Goal: Information Seeking & Learning: Learn about a topic

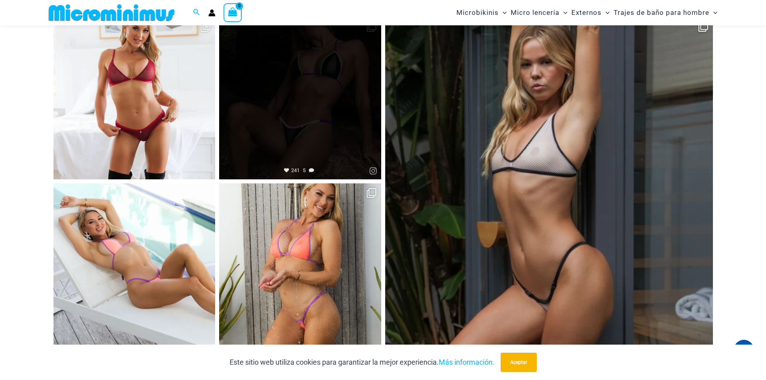
scroll to position [3933, 0]
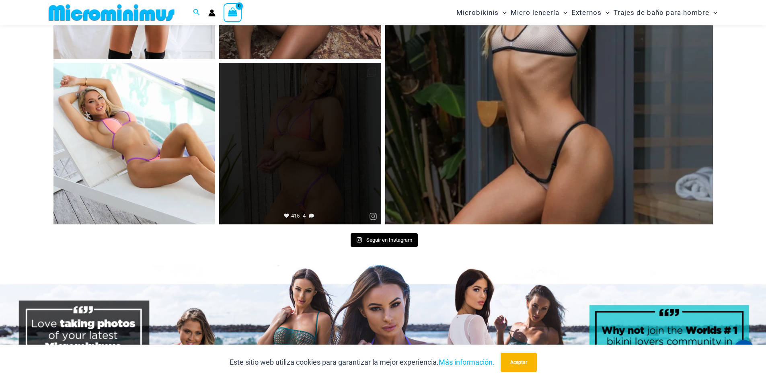
click at [325, 176] on link "Abierto" at bounding box center [300, 144] width 162 height 162
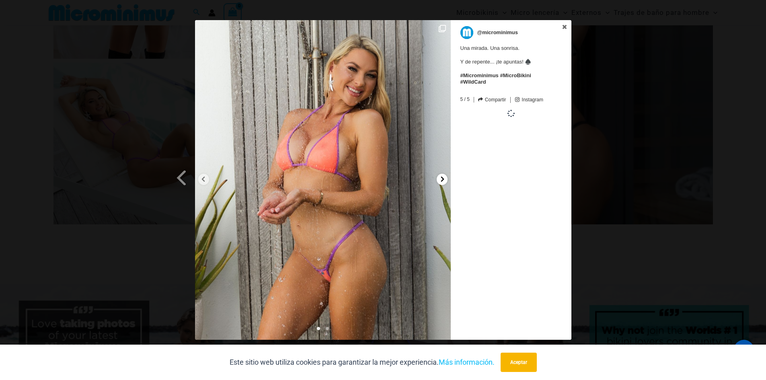
click at [442, 180] on icon at bounding box center [442, 178] width 3 height 5
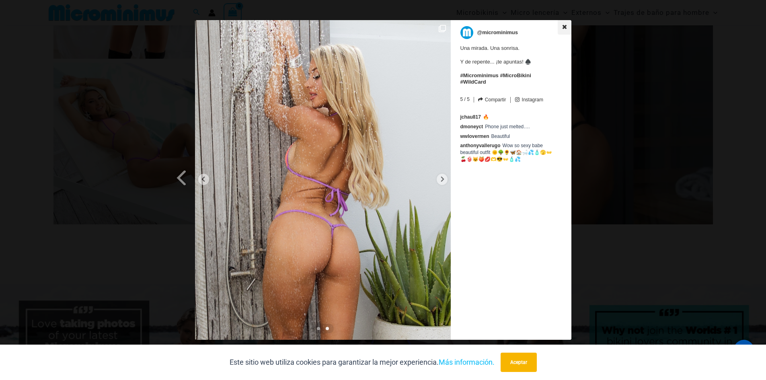
click at [564, 27] on icon at bounding box center [564, 27] width 4 height 4
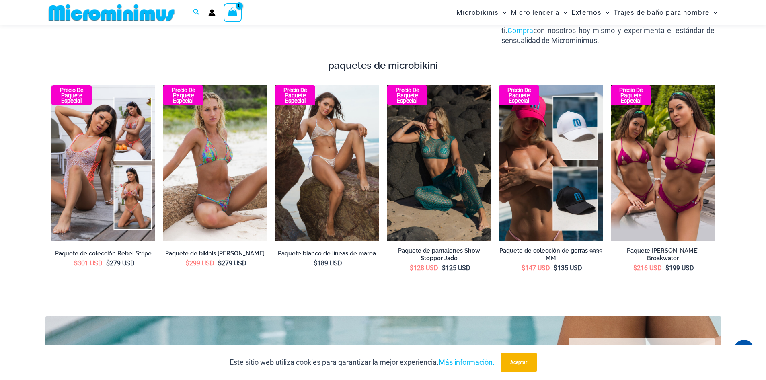
scroll to position [1520, 0]
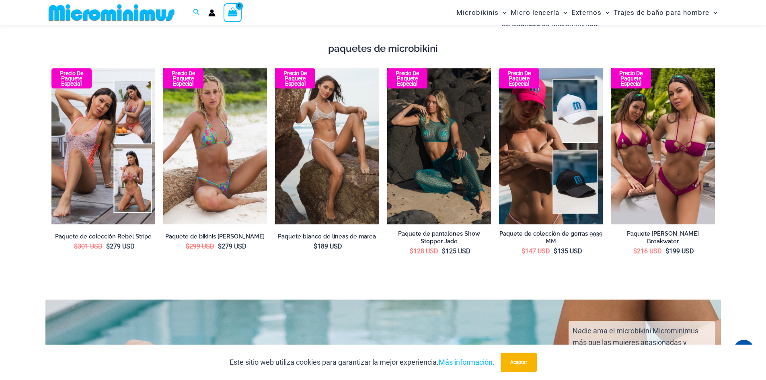
click at [234, 162] on img at bounding box center [215, 146] width 104 height 156
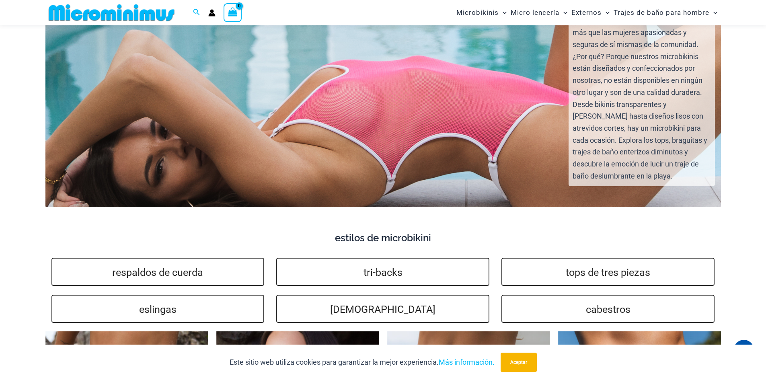
scroll to position [1963, 0]
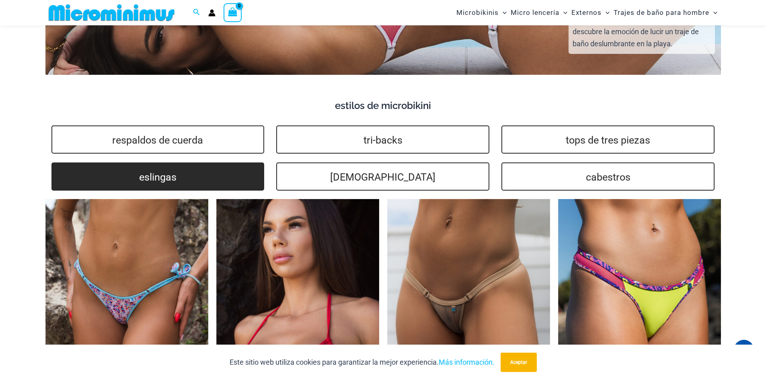
click at [213, 166] on link "eslingas" at bounding box center [157, 176] width 213 height 28
click at [203, 166] on link "eslingas" at bounding box center [157, 176] width 213 height 28
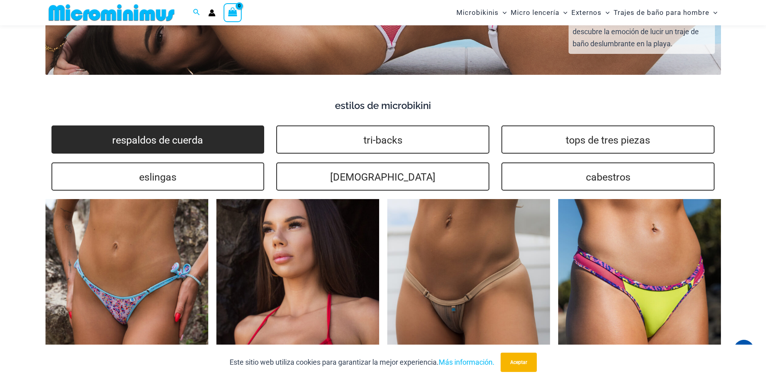
click at [204, 135] on link "respaldos de cuerda" at bounding box center [157, 139] width 213 height 28
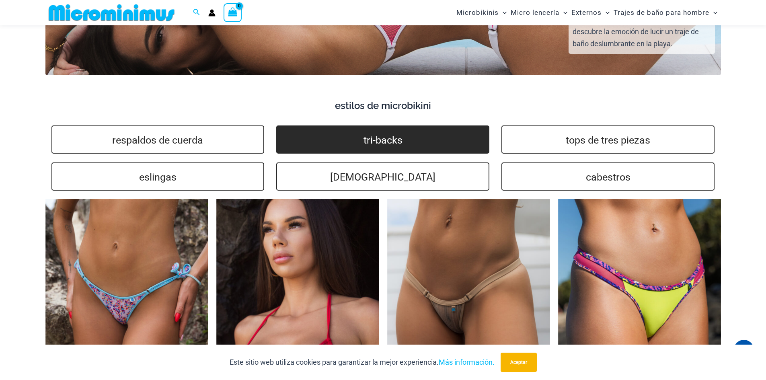
click at [387, 134] on font "tri-backs" at bounding box center [382, 140] width 39 height 12
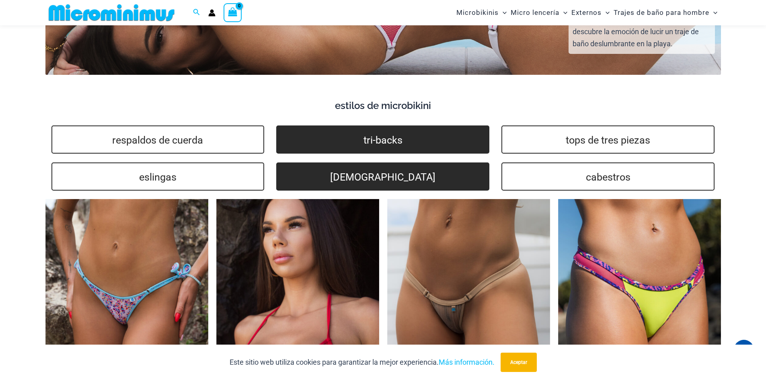
click at [424, 162] on link "brasileños" at bounding box center [382, 176] width 213 height 28
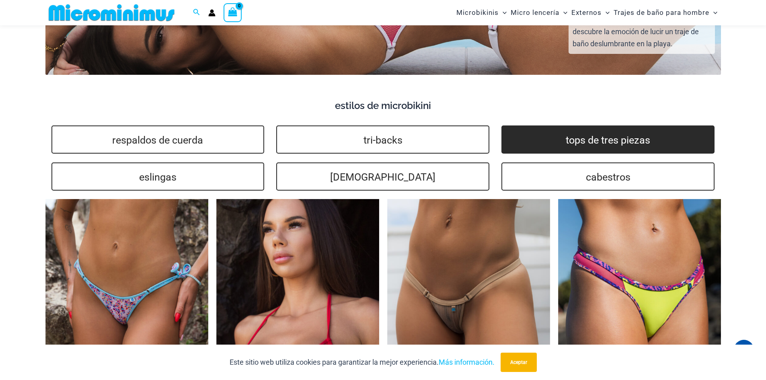
click at [628, 134] on font "tops de tres piezas" at bounding box center [608, 140] width 84 height 12
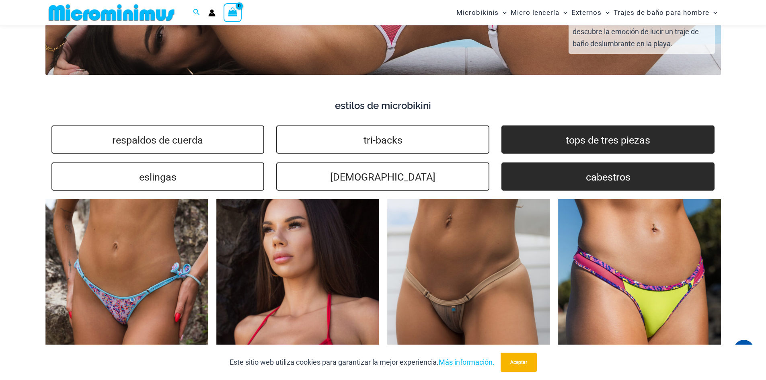
click at [616, 171] on font "cabestros" at bounding box center [608, 177] width 45 height 12
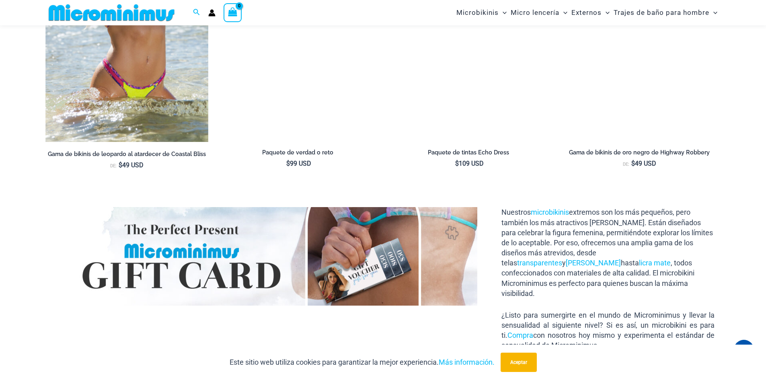
scroll to position [1369, 0]
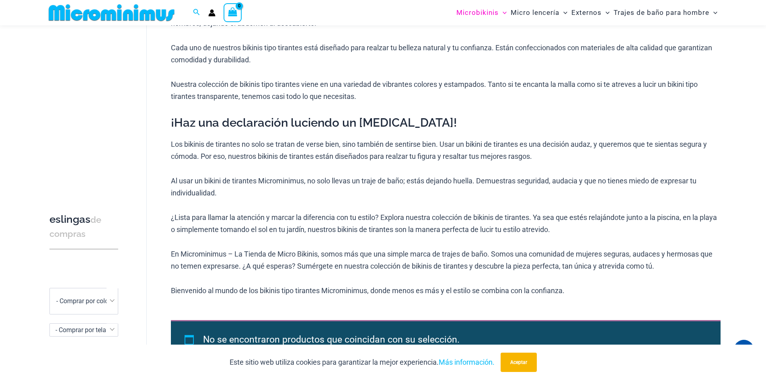
scroll to position [172, 0]
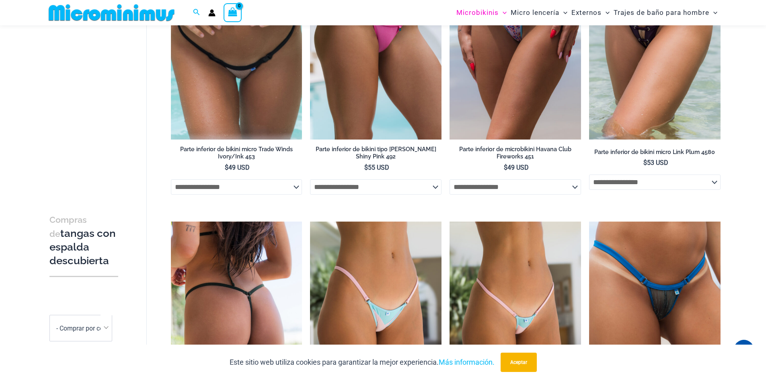
scroll to position [314, 0]
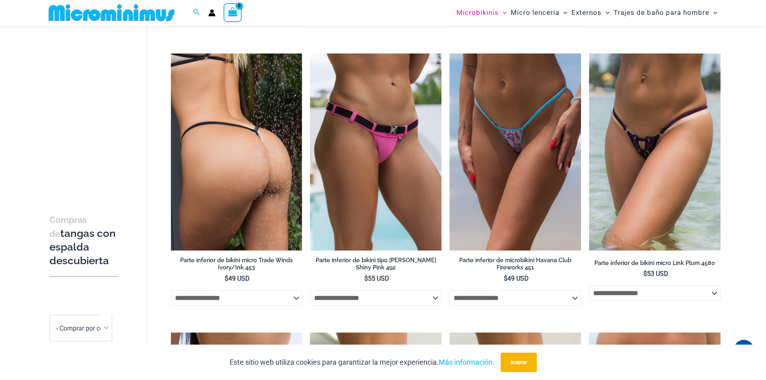
click at [243, 163] on img at bounding box center [236, 151] width 131 height 197
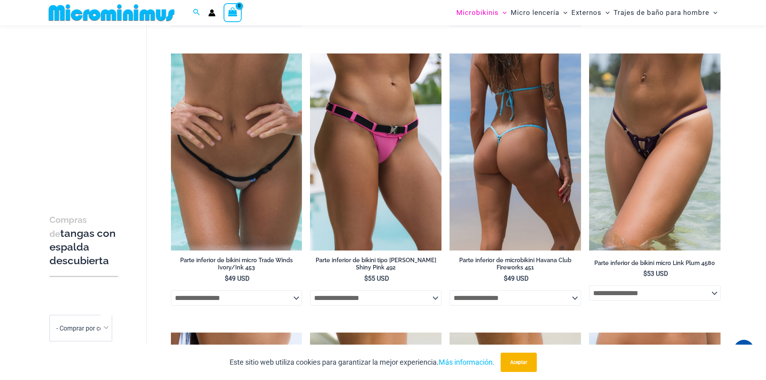
click at [530, 219] on img at bounding box center [514, 151] width 131 height 197
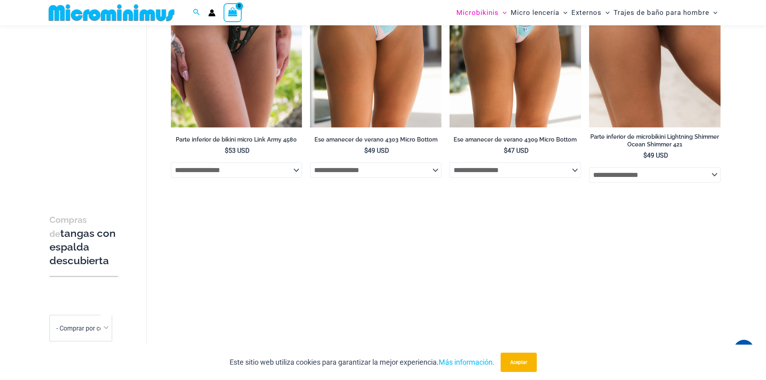
scroll to position [636, 0]
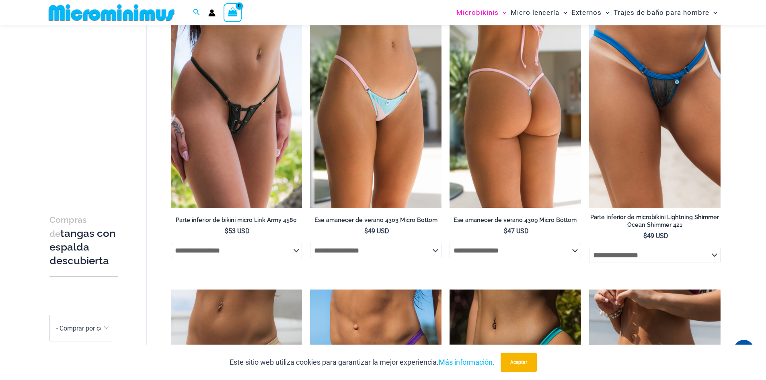
click at [519, 148] on img at bounding box center [514, 109] width 131 height 197
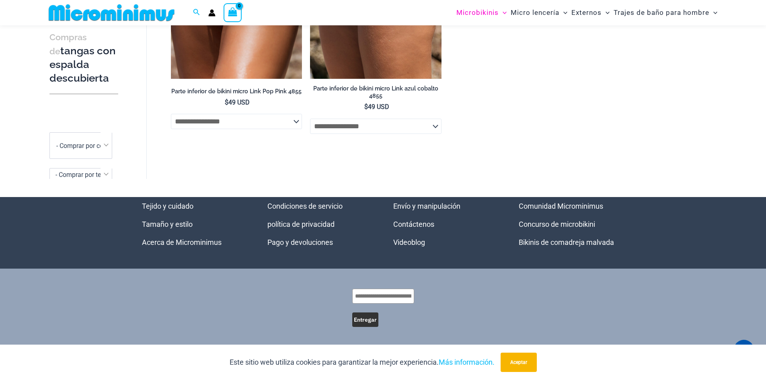
scroll to position [1886, 0]
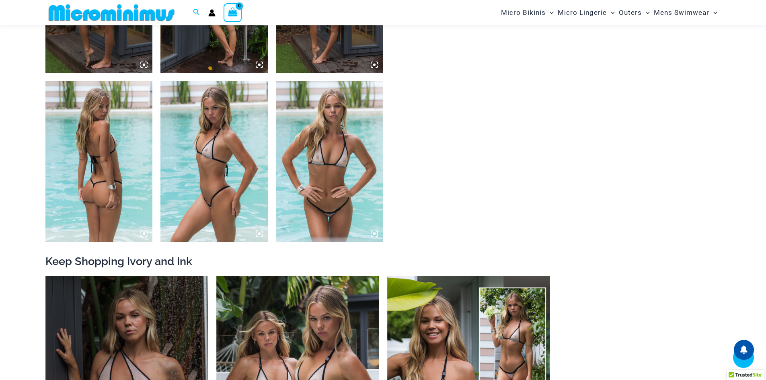
scroll to position [442, 0]
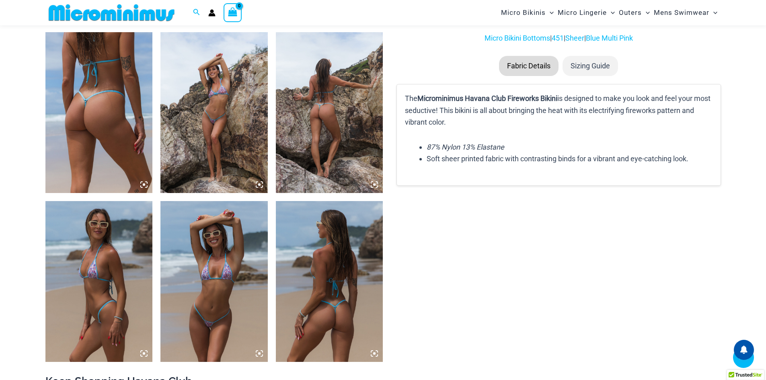
scroll to position [636, 0]
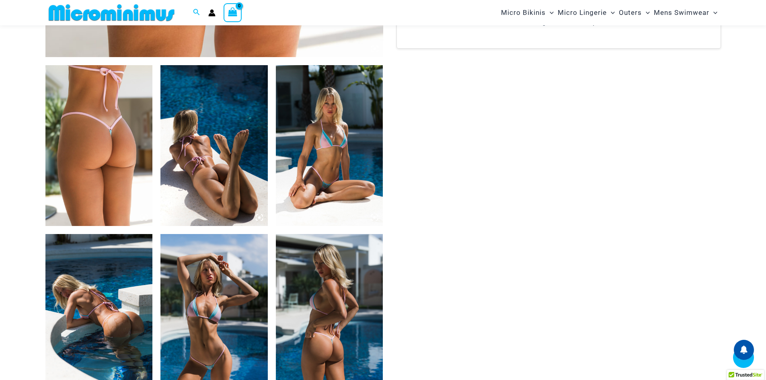
scroll to position [515, 0]
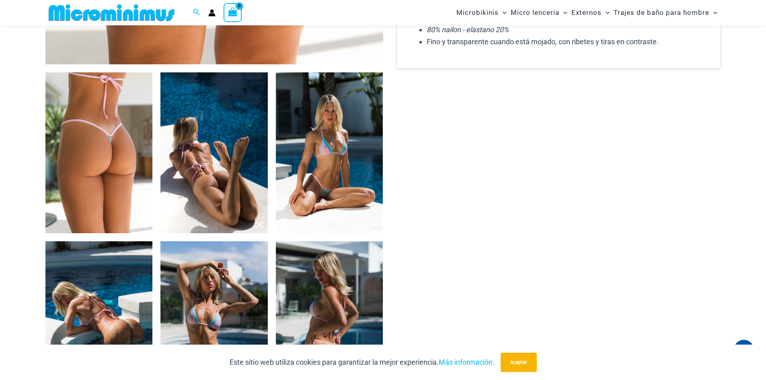
click at [145, 223] on icon at bounding box center [143, 224] width 7 height 7
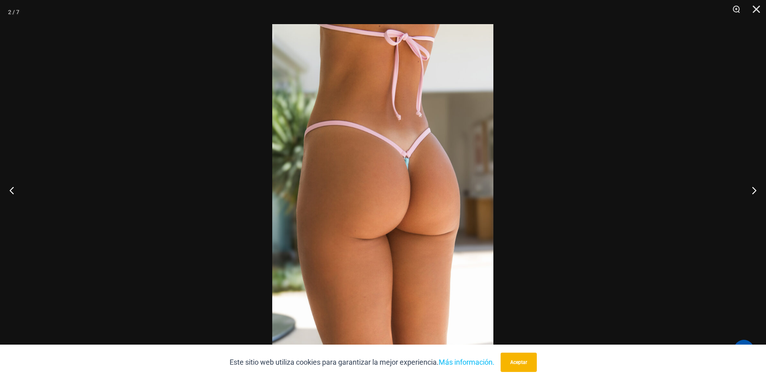
click at [400, 212] on img at bounding box center [382, 190] width 221 height 332
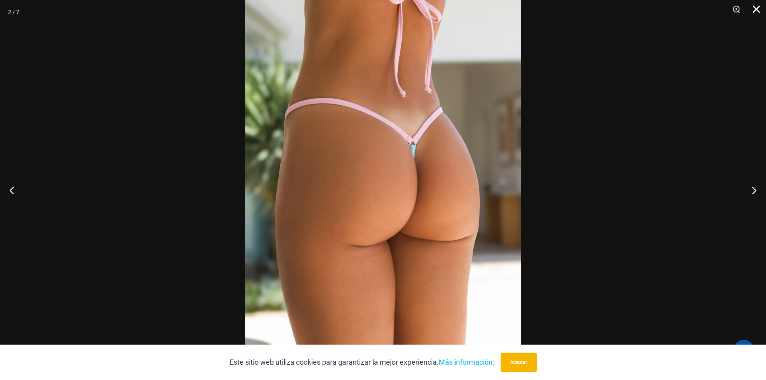
click at [755, 7] on button "Cerca" at bounding box center [753, 12] width 20 height 24
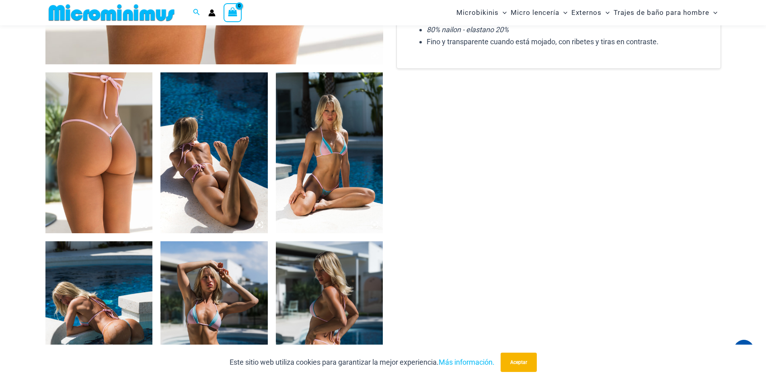
click at [257, 223] on icon at bounding box center [259, 224] width 7 height 7
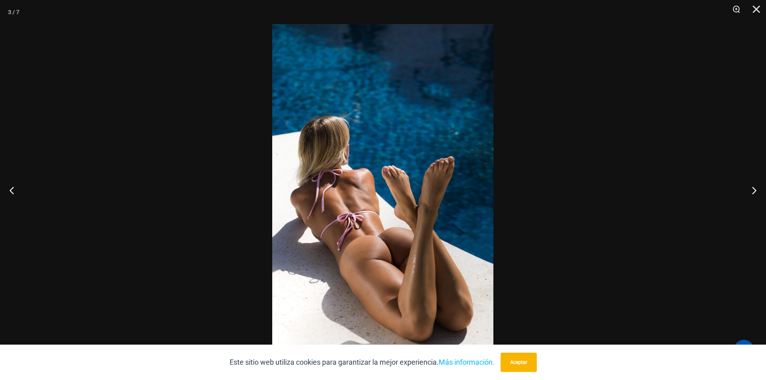
click at [369, 260] on img at bounding box center [382, 190] width 221 height 332
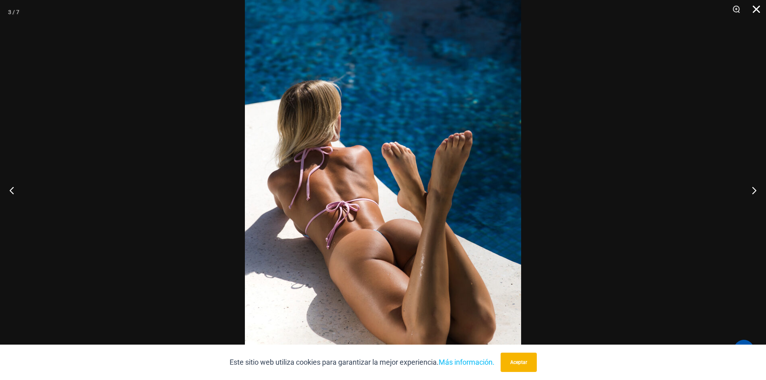
click at [754, 12] on button "Cerca" at bounding box center [753, 12] width 20 height 24
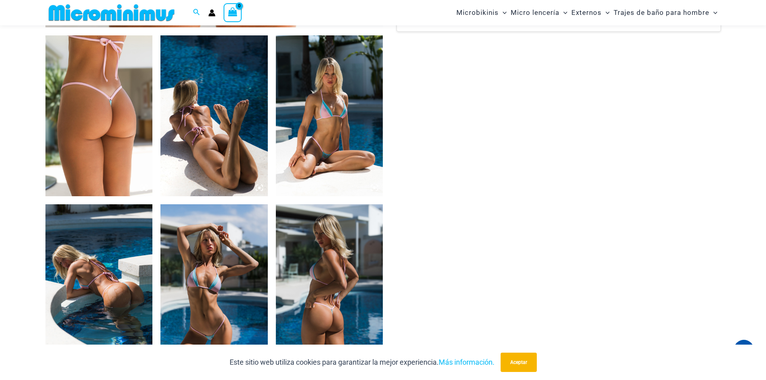
scroll to position [676, 0]
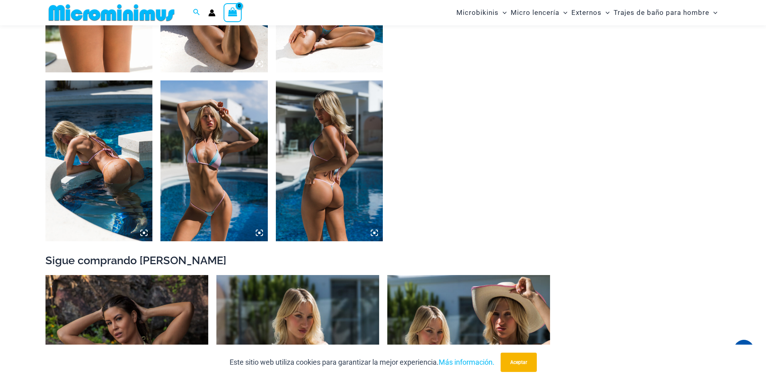
click at [142, 236] on icon at bounding box center [142, 235] width 2 height 2
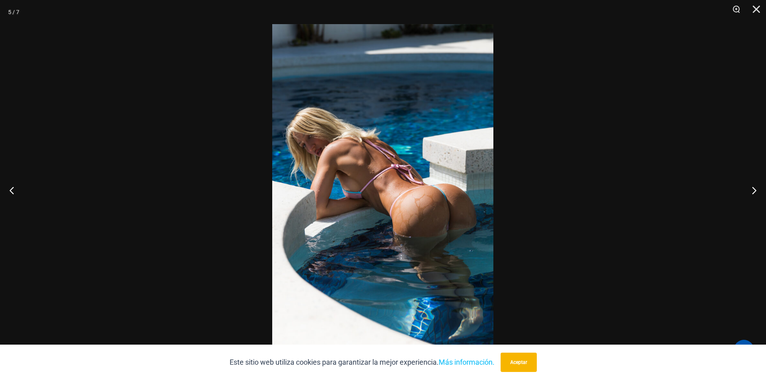
click at [434, 210] on img at bounding box center [382, 190] width 221 height 332
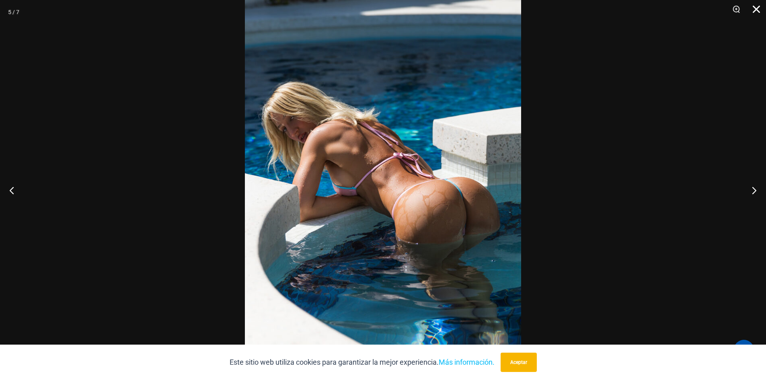
click at [757, 9] on button "Cerca" at bounding box center [753, 12] width 20 height 24
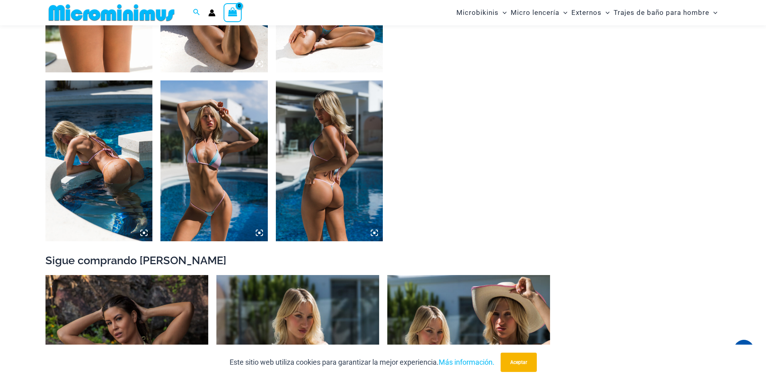
click at [374, 234] on icon at bounding box center [374, 233] width 2 height 2
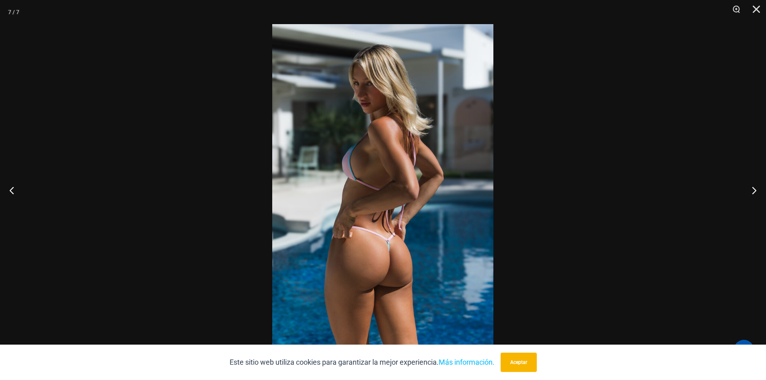
click at [391, 246] on img at bounding box center [382, 190] width 221 height 332
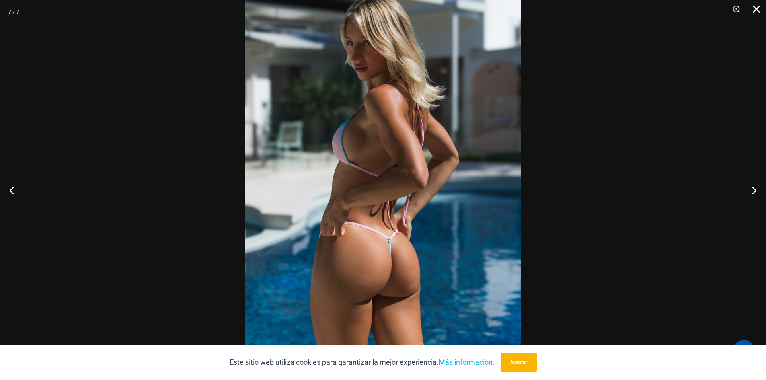
click at [759, 10] on button "Cerca" at bounding box center [753, 12] width 20 height 24
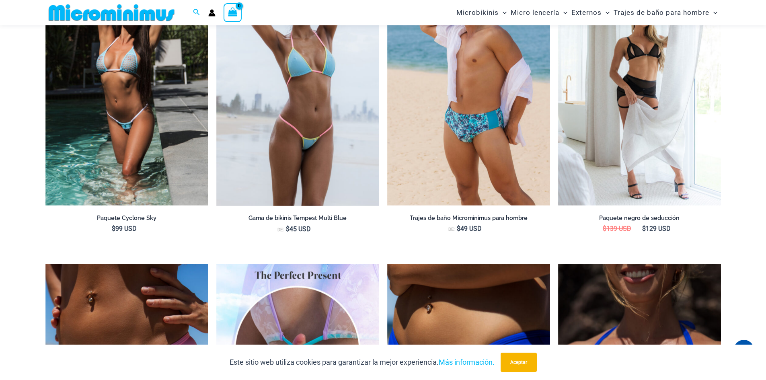
scroll to position [1319, 0]
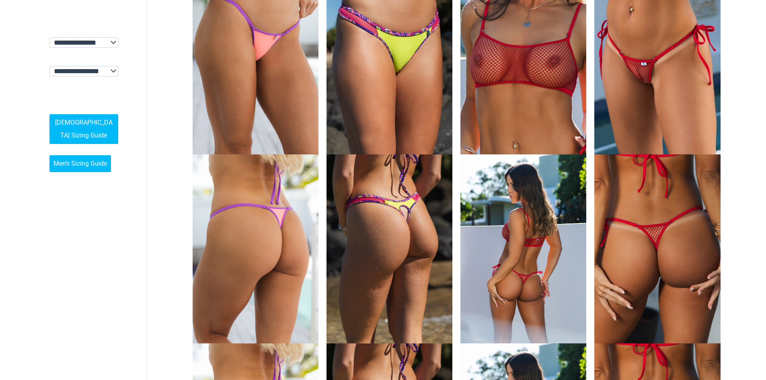
scroll to position [161, 0]
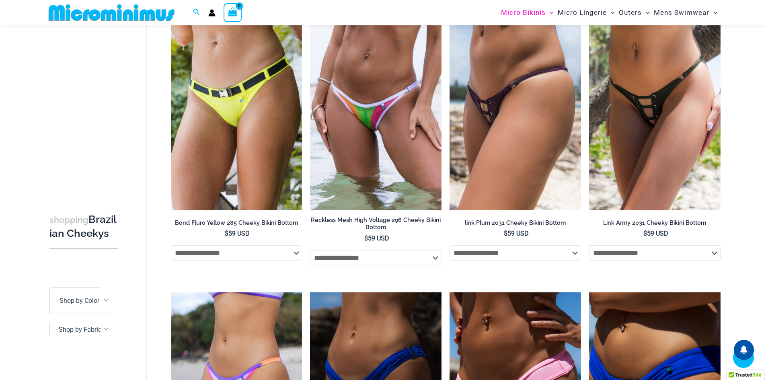
scroll to position [515, 0]
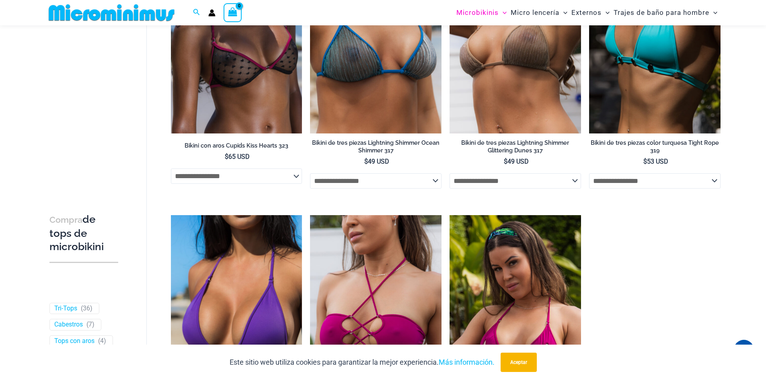
scroll to position [1933, 0]
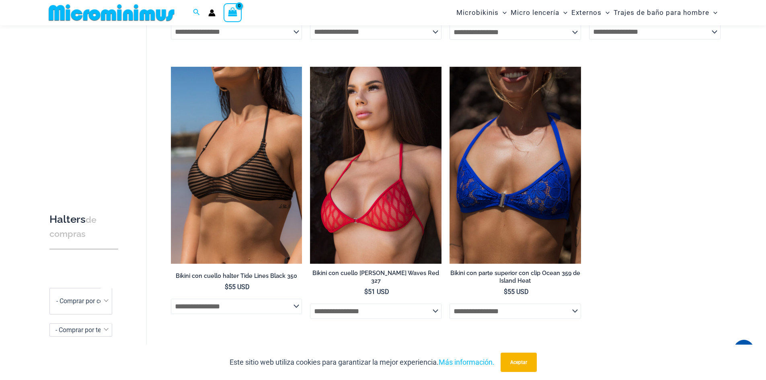
scroll to position [274, 0]
